Goal: Task Accomplishment & Management: Manage account settings

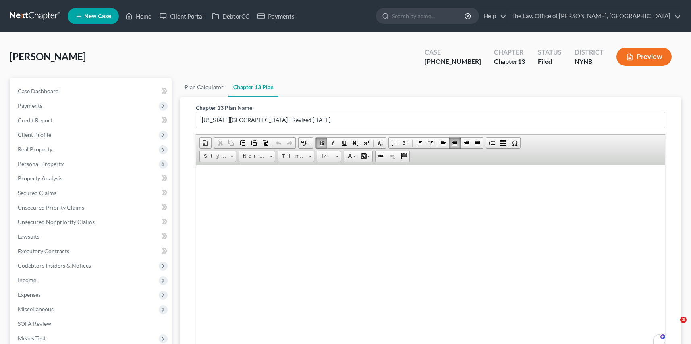
click at [137, 107] on span "Payments" at bounding box center [91, 105] width 160 height 15
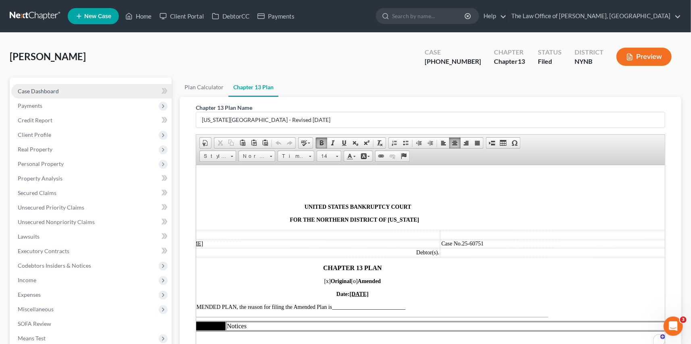
scroll to position [0, 78]
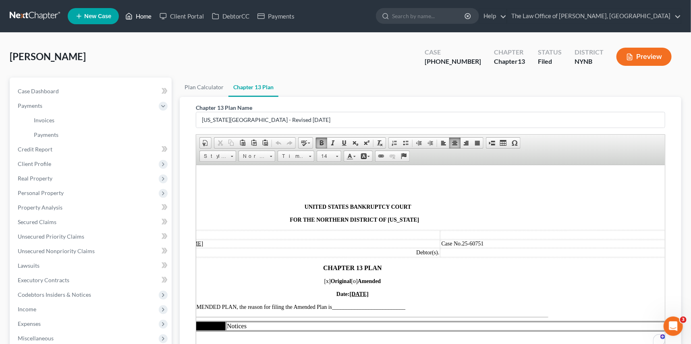
click at [144, 14] on link "Home" at bounding box center [138, 16] width 34 height 15
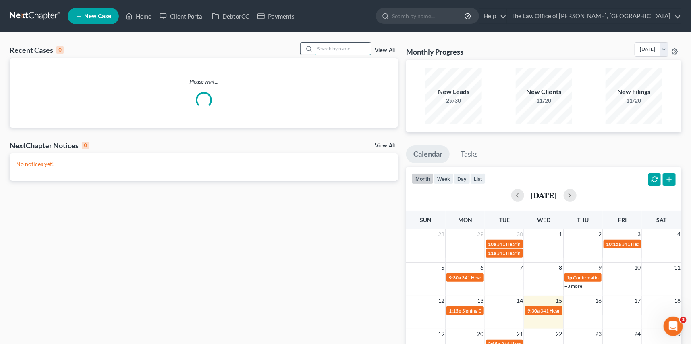
click at [331, 49] on input "search" at bounding box center [343, 49] width 56 height 12
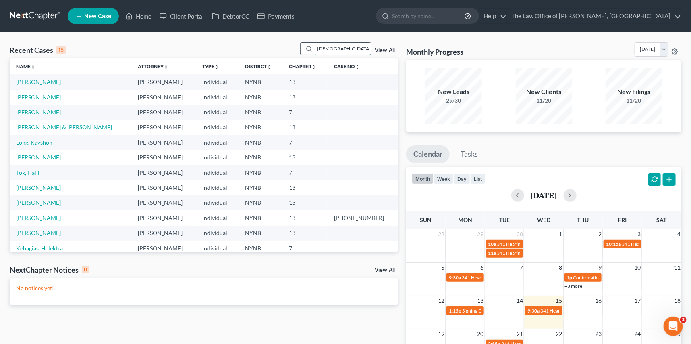
type input "[DEMOGRAPHIC_DATA]"
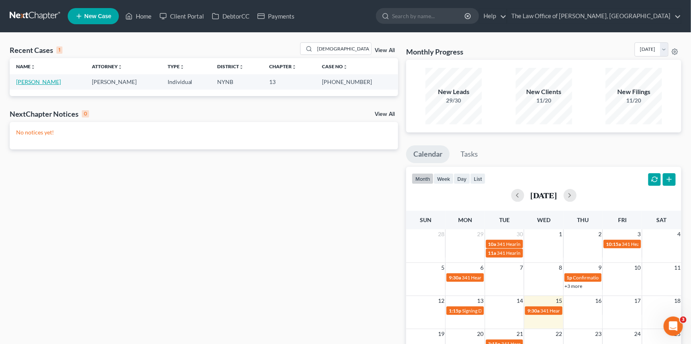
click at [40, 83] on link "[PERSON_NAME]" at bounding box center [38, 81] width 45 height 7
select select "6"
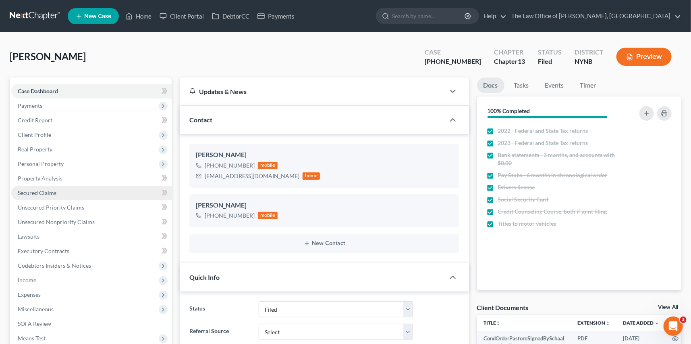
click at [48, 191] on span "Secured Claims" at bounding box center [37, 192] width 39 height 7
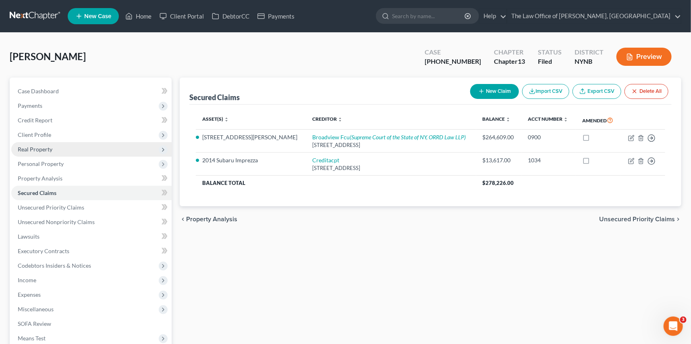
click at [40, 144] on span "Real Property" at bounding box center [91, 149] width 160 height 15
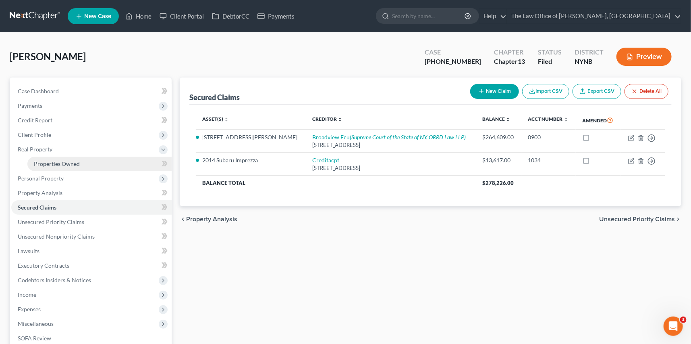
click at [44, 159] on link "Properties Owned" at bounding box center [99, 163] width 144 height 15
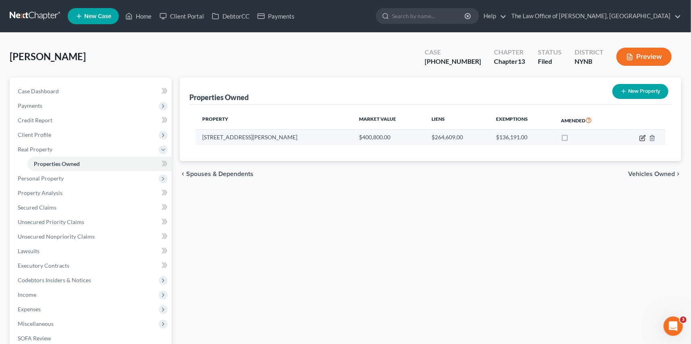
click at [641, 137] on icon "button" at bounding box center [643, 138] width 6 height 6
select select "35"
select select "0"
select select "35"
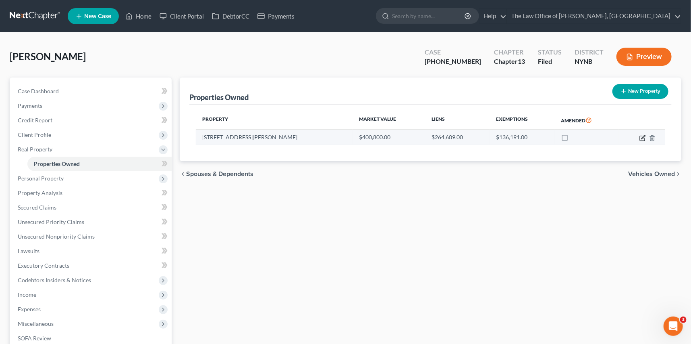
select select "0"
select select "2"
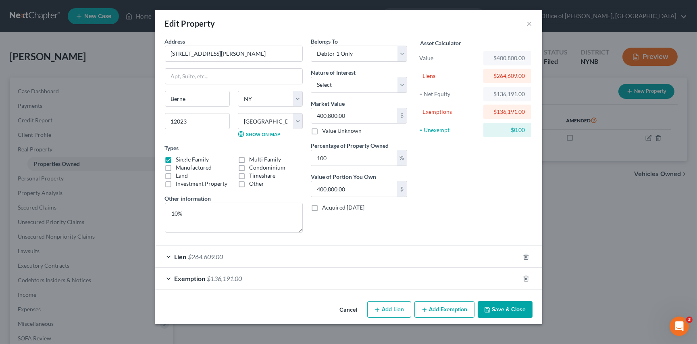
click at [266, 255] on div "Lien $264,609.00" at bounding box center [337, 256] width 364 height 21
